Goal: Transaction & Acquisition: Download file/media

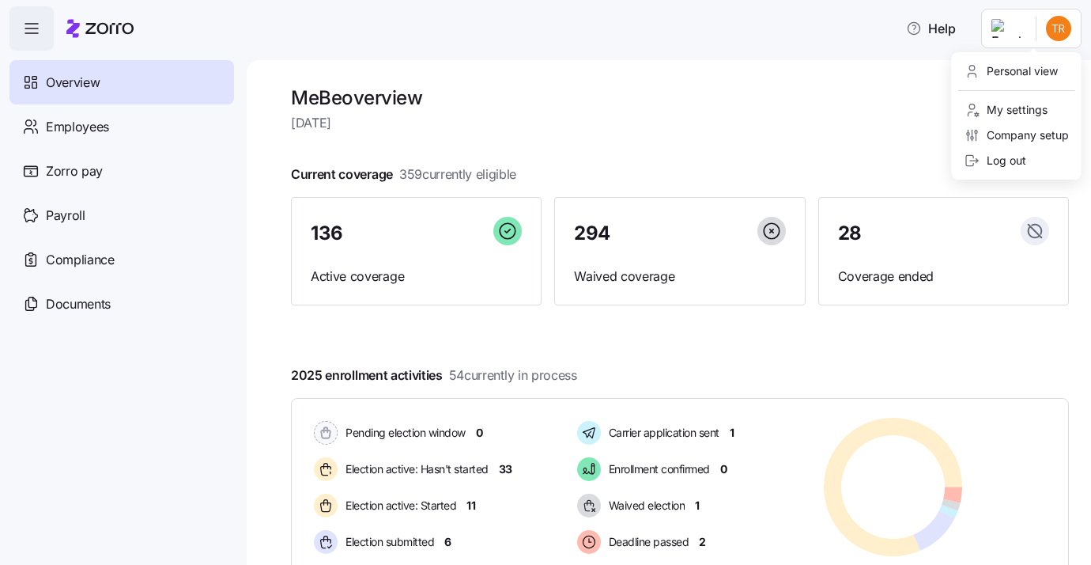
click at [1053, 26] on html "Help Overview Employees Zorro pay Payroll Compliance Documents MeBe overview [D…" at bounding box center [545, 277] width 1091 height 555
click at [1033, 65] on div "Personal view" at bounding box center [1011, 70] width 93 height 17
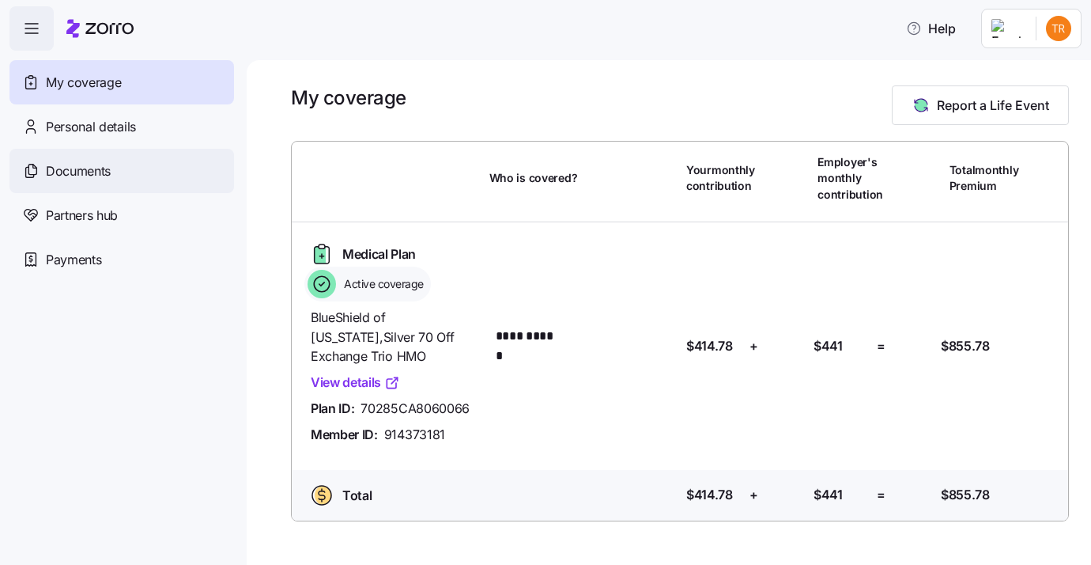
click at [96, 173] on span "Documents" at bounding box center [78, 171] width 65 height 20
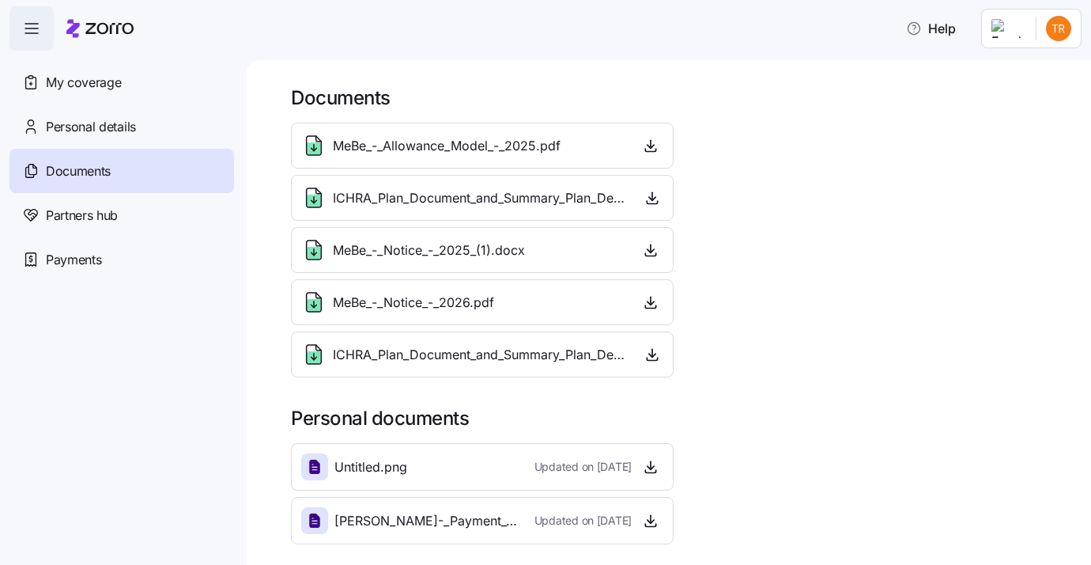
click at [470, 106] on h1 "Documents" at bounding box center [680, 97] width 778 height 25
click at [41, 25] on span "button" at bounding box center [31, 28] width 43 height 43
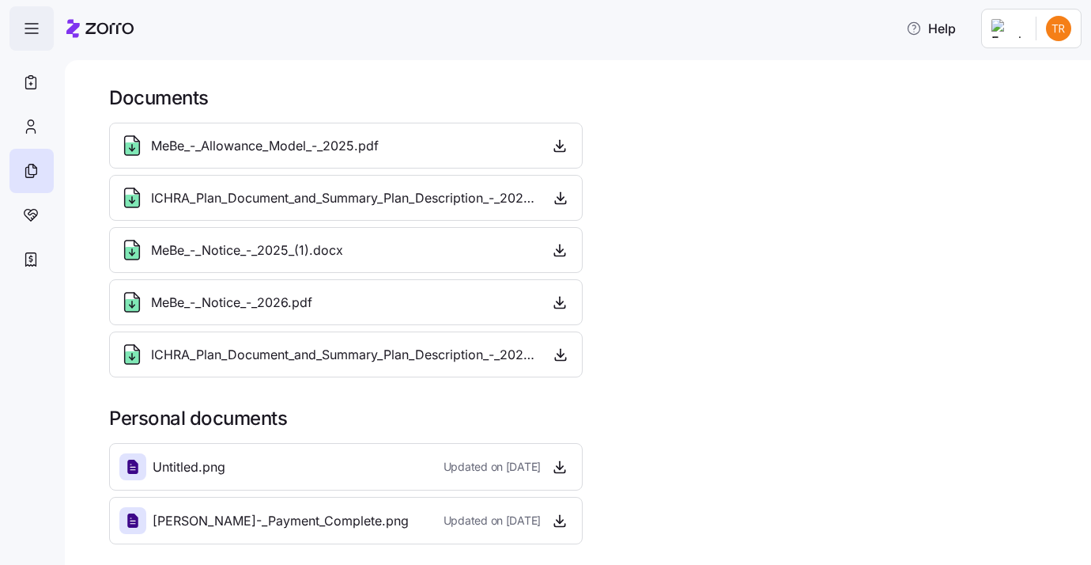
click at [33, 22] on icon "button" at bounding box center [31, 28] width 19 height 19
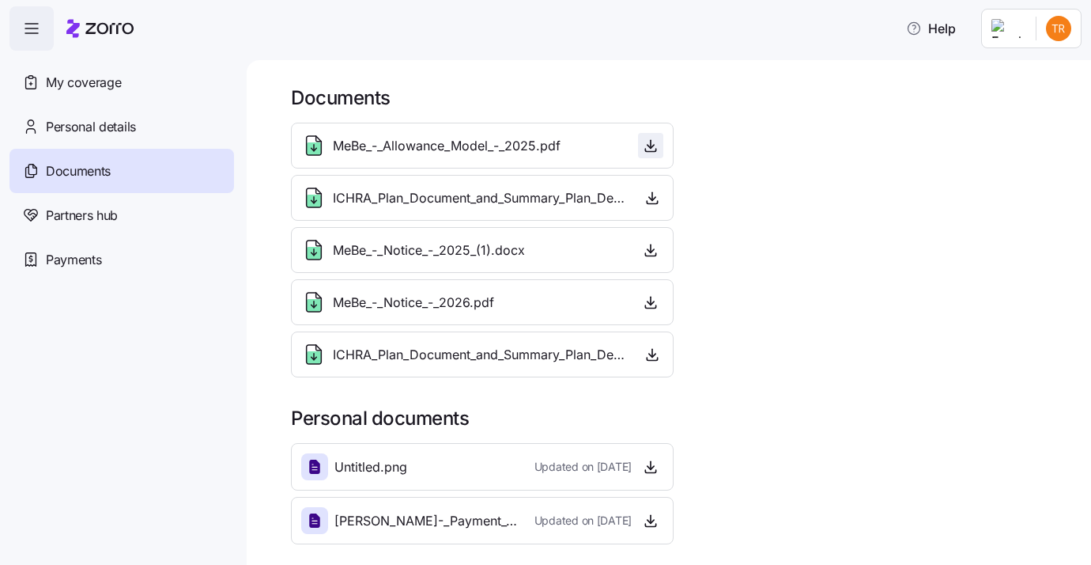
click at [652, 142] on icon "button" at bounding box center [651, 146] width 16 height 16
click at [648, 301] on icon "button" at bounding box center [651, 302] width 16 height 16
